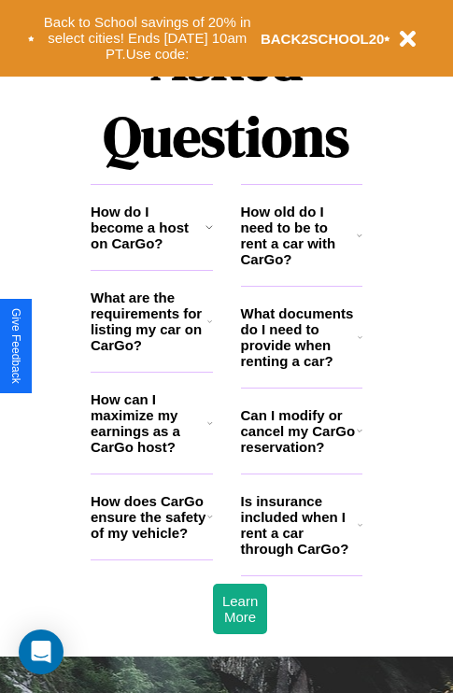
scroll to position [2264, 0]
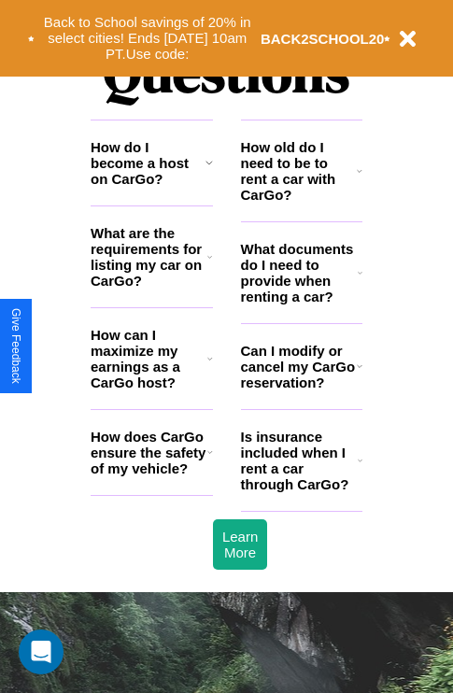
click at [360, 280] on icon at bounding box center [360, 272] width 5 height 15
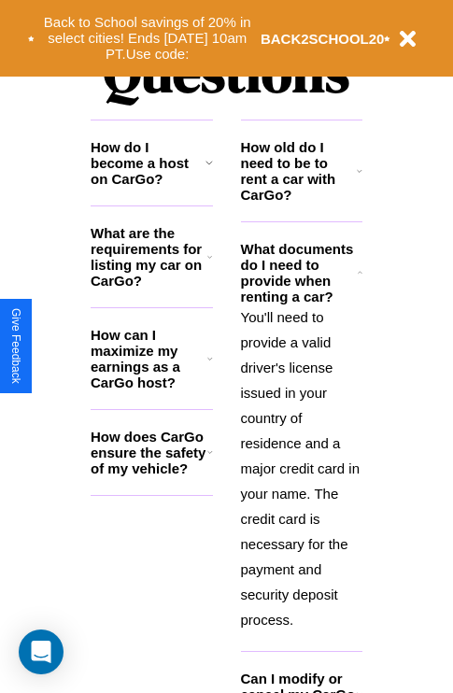
click at [151, 389] on h3 "How can I maximize my earnings as a CarGo host?" at bounding box center [149, 359] width 117 height 64
click at [360, 178] on icon at bounding box center [360, 171] width 6 height 15
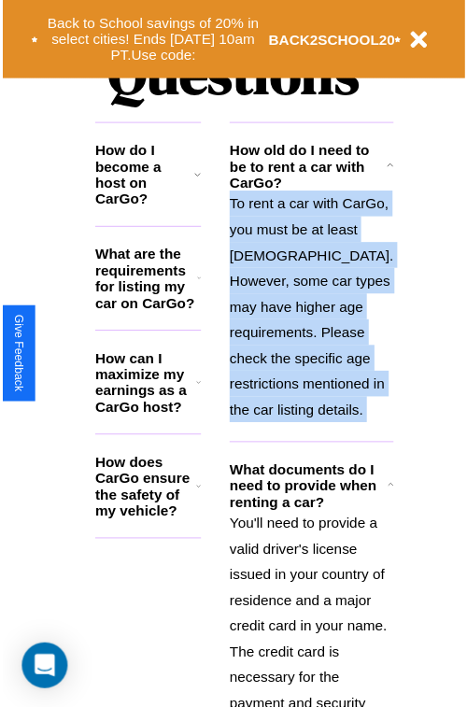
scroll to position [2667, 0]
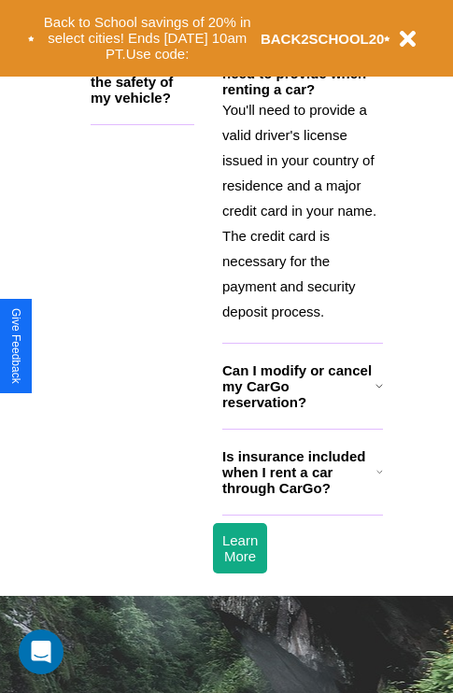
click at [301, 410] on h3 "Can I modify or cancel my CarGo reservation?" at bounding box center [298, 387] width 153 height 48
click at [151, 18] on button "Back to School savings of 20% in select cities! Ends [DATE] 10am PT. Use code:" at bounding box center [148, 38] width 226 height 58
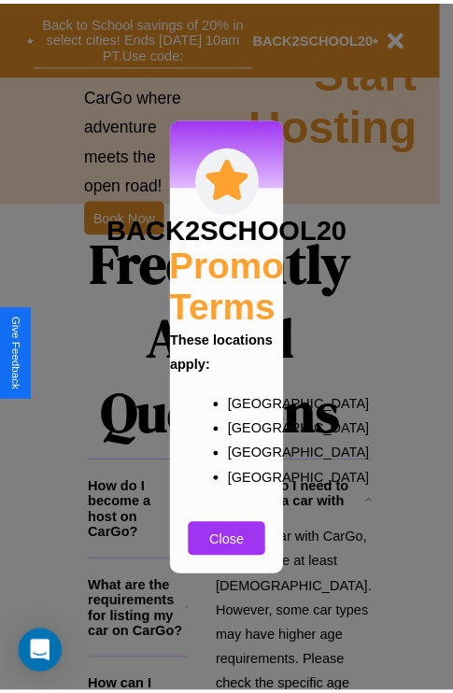
scroll to position [1448, 0]
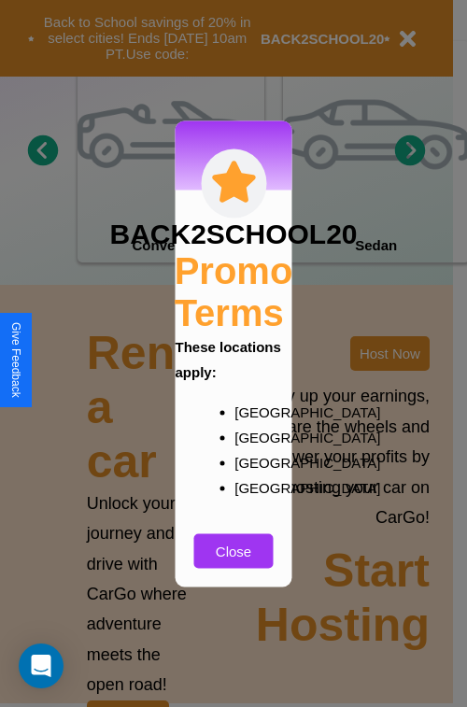
click at [390, 353] on div at bounding box center [233, 353] width 467 height 707
